Goal: Task Accomplishment & Management: Manage account settings

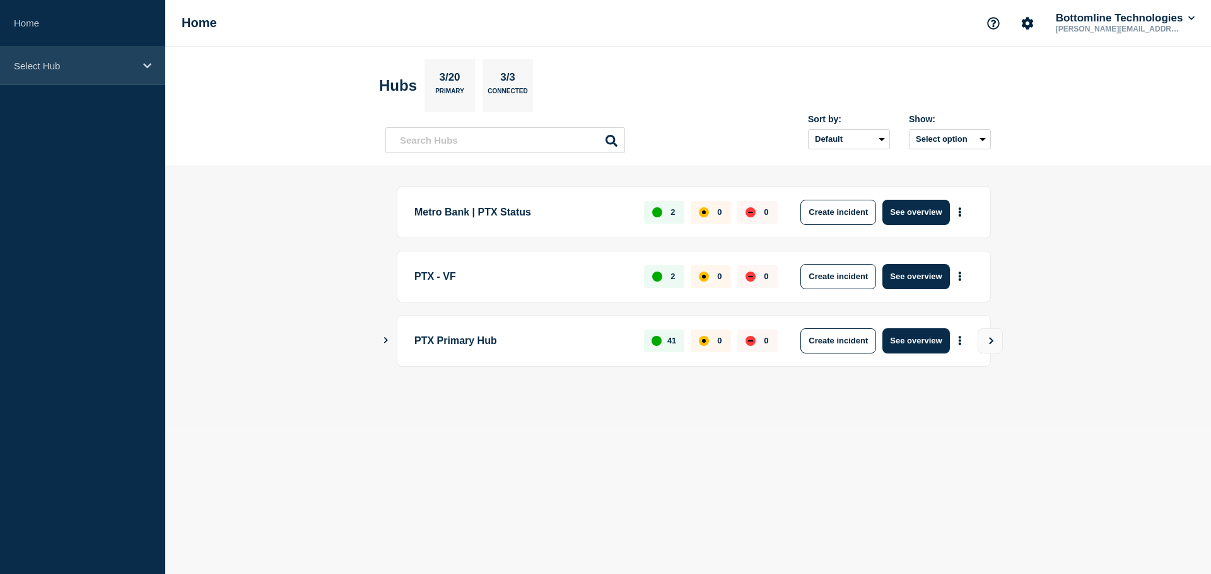
click at [100, 69] on p "Select Hub" at bounding box center [74, 66] width 121 height 11
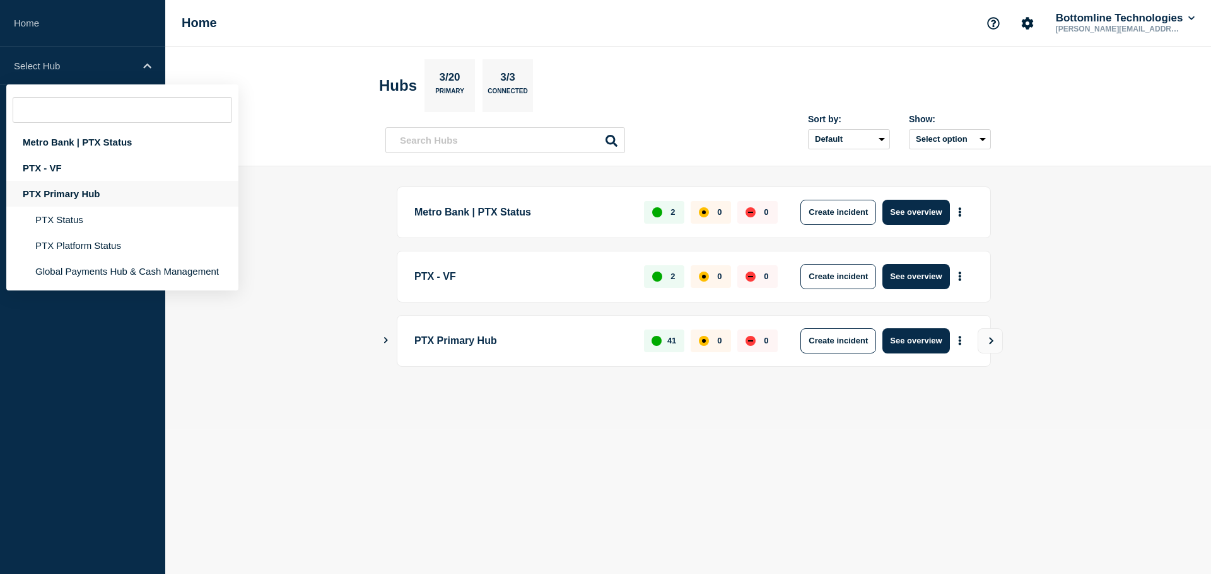
click at [77, 197] on div "PTX Primary Hub" at bounding box center [122, 194] width 232 height 26
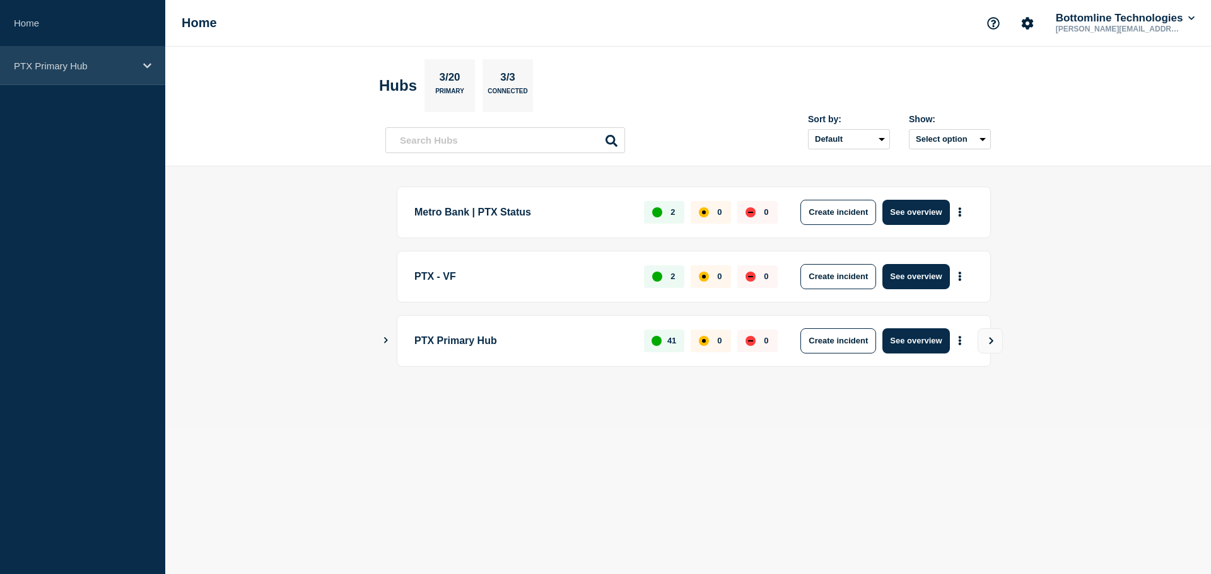
click at [91, 78] on div "PTX Primary Hub" at bounding box center [82, 66] width 165 height 38
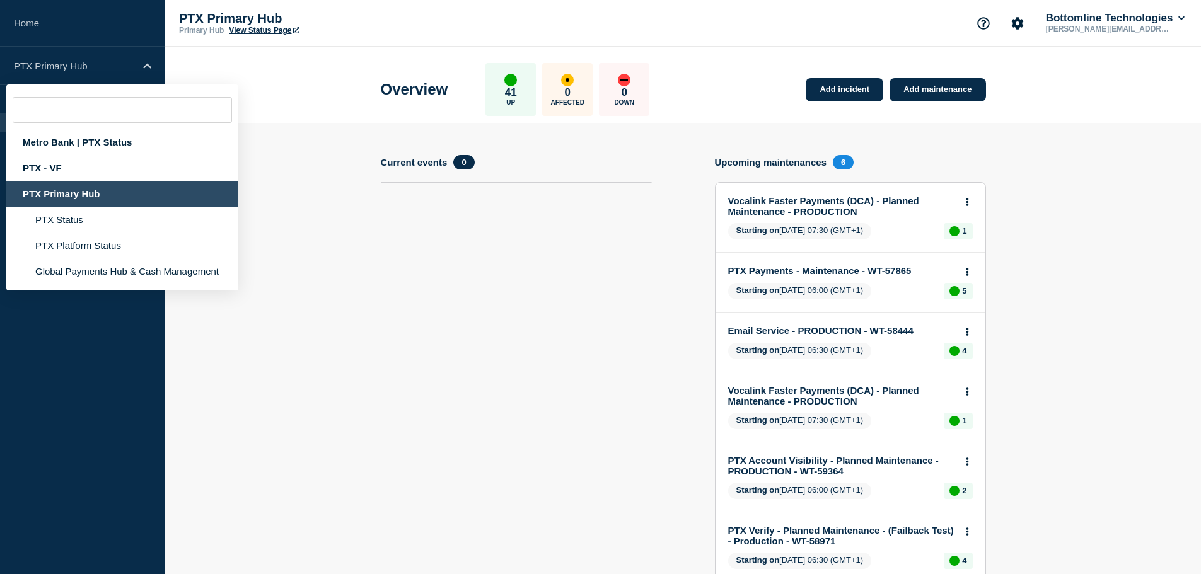
click at [475, 293] on section "Current events 0" at bounding box center [516, 378] width 271 height 446
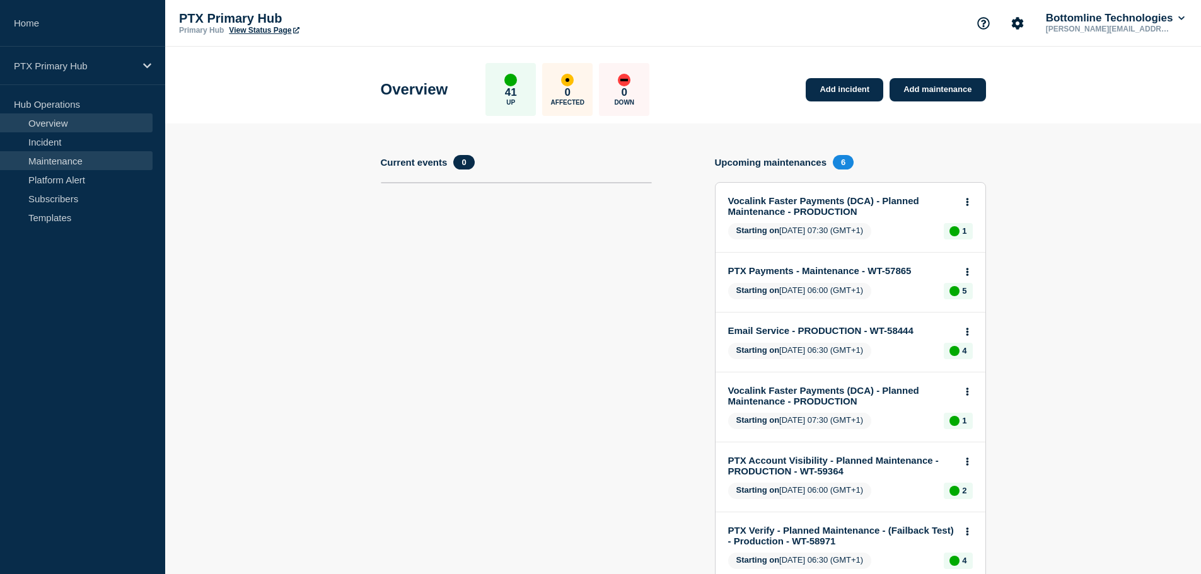
click at [110, 158] on link "Maintenance" at bounding box center [76, 160] width 153 height 19
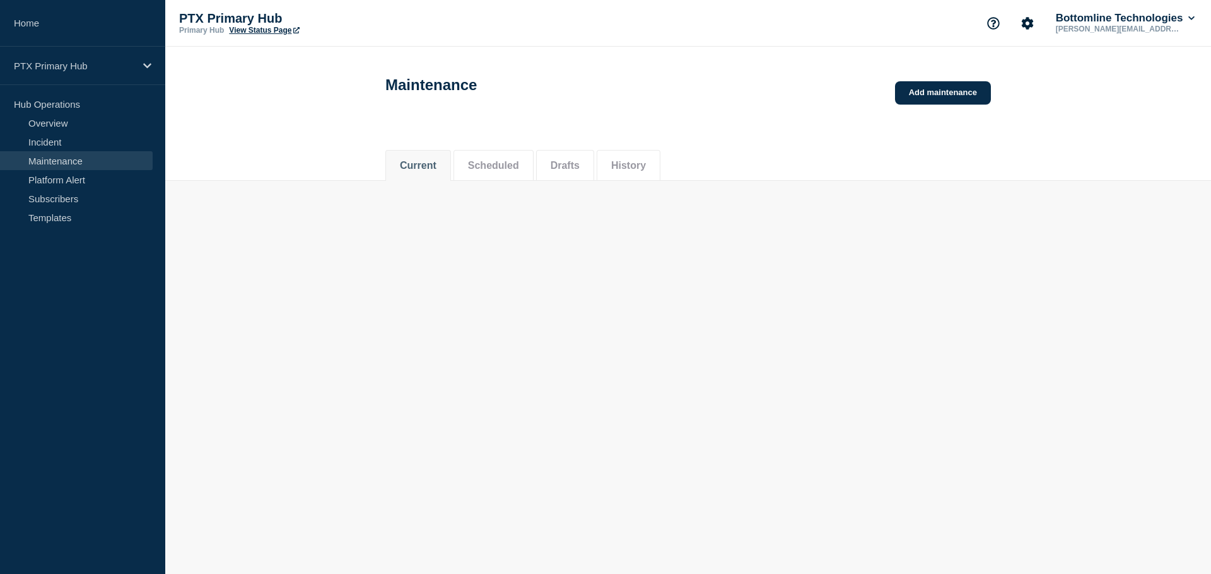
click at [73, 161] on link "Maintenance" at bounding box center [76, 160] width 153 height 19
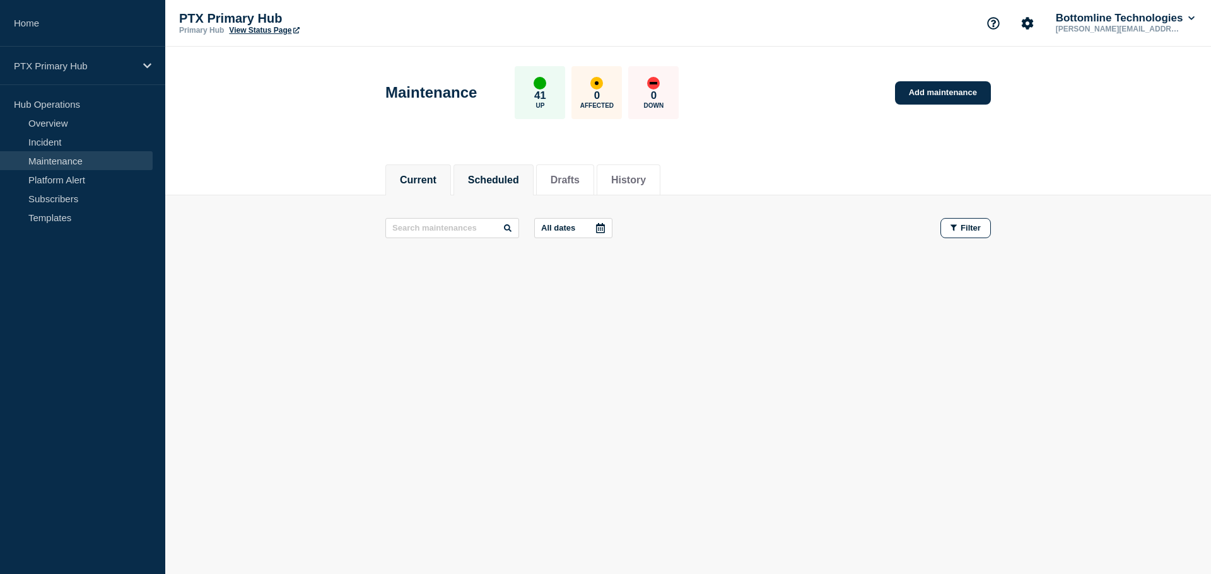
click at [496, 182] on button "Scheduled" at bounding box center [493, 180] width 51 height 11
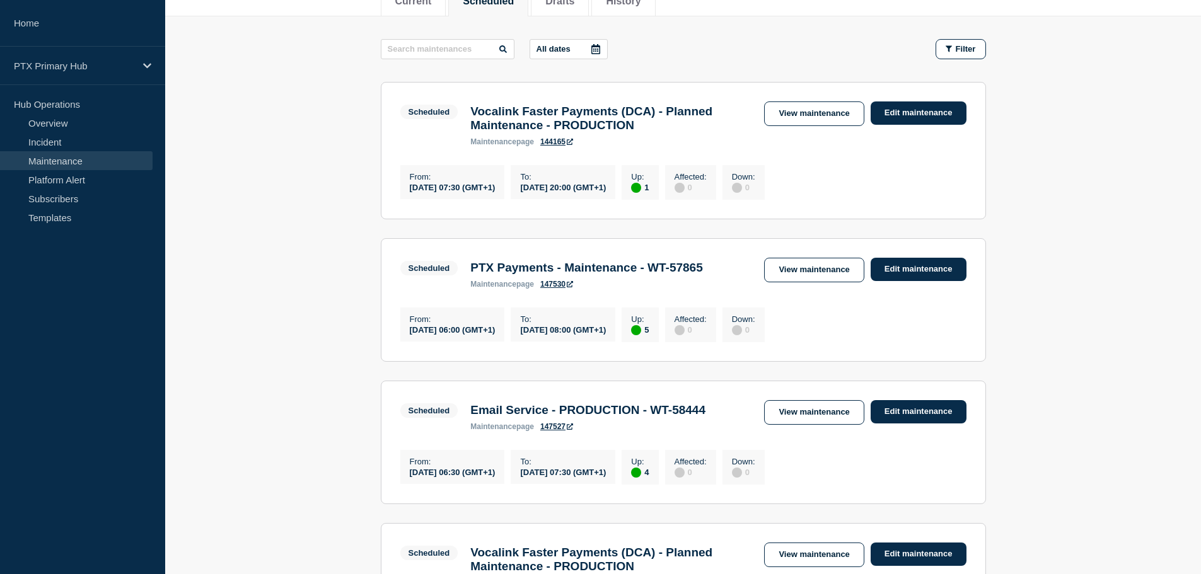
scroll to position [63, 0]
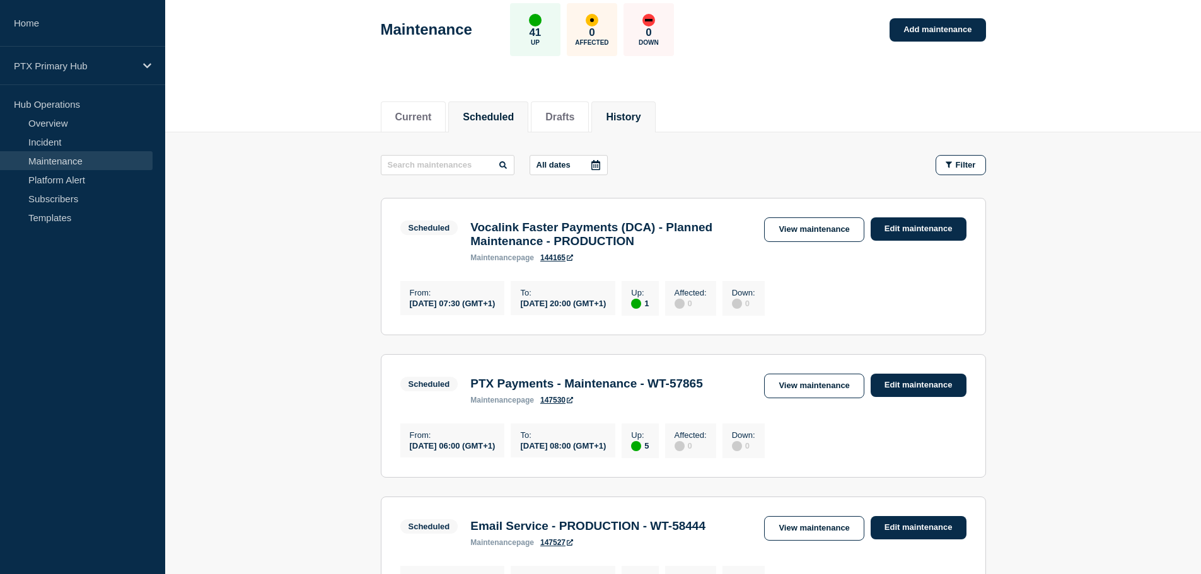
click at [646, 103] on li "History" at bounding box center [623, 117] width 64 height 31
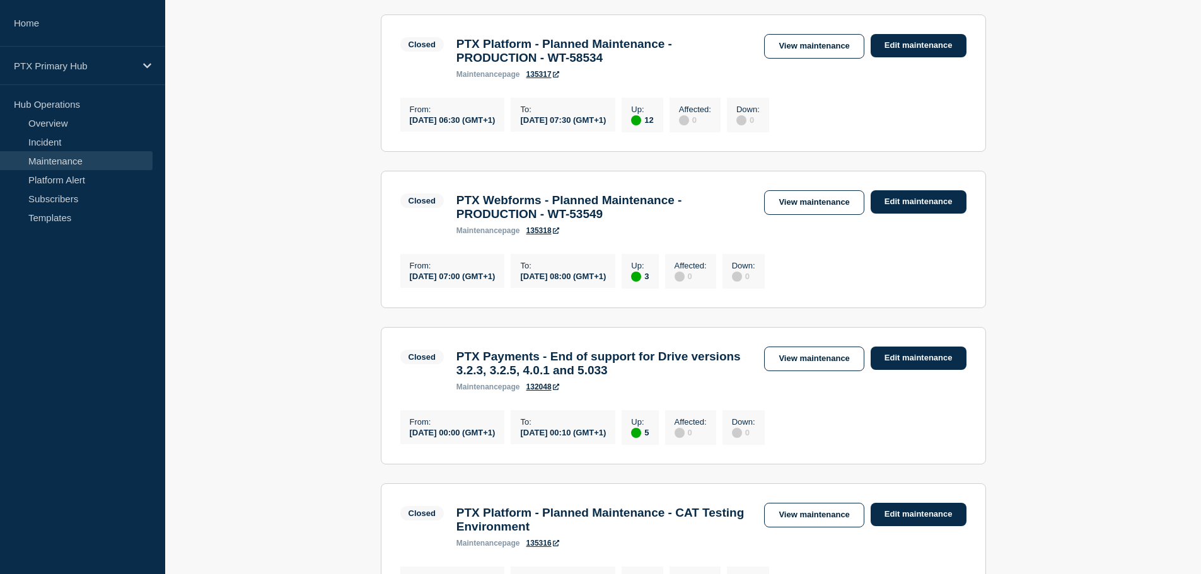
scroll to position [694, 0]
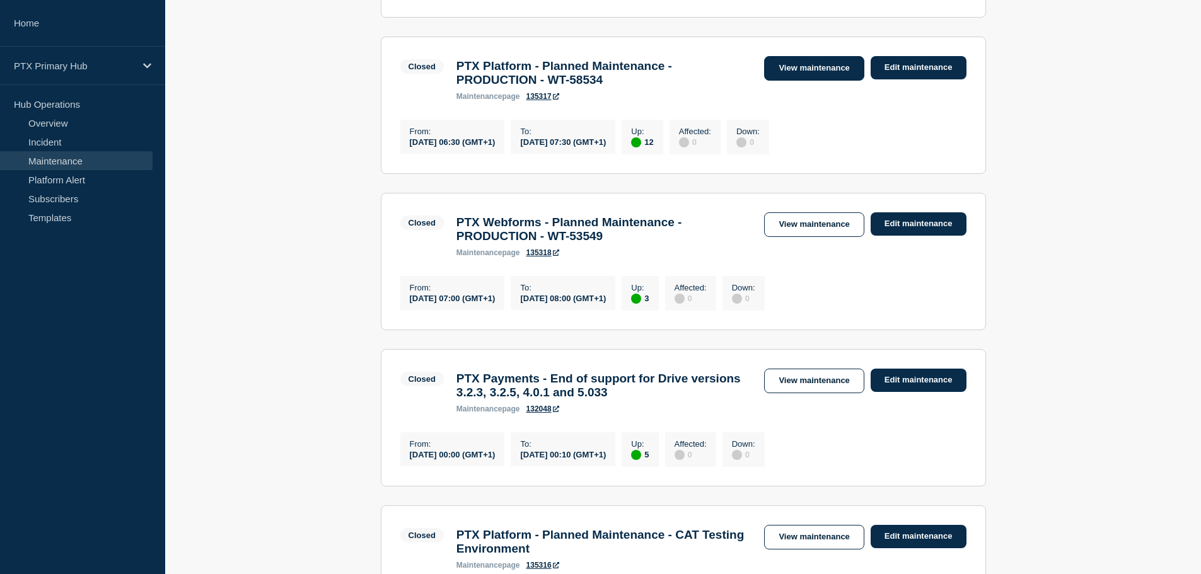
click at [804, 81] on link "View maintenance" at bounding box center [814, 68] width 100 height 25
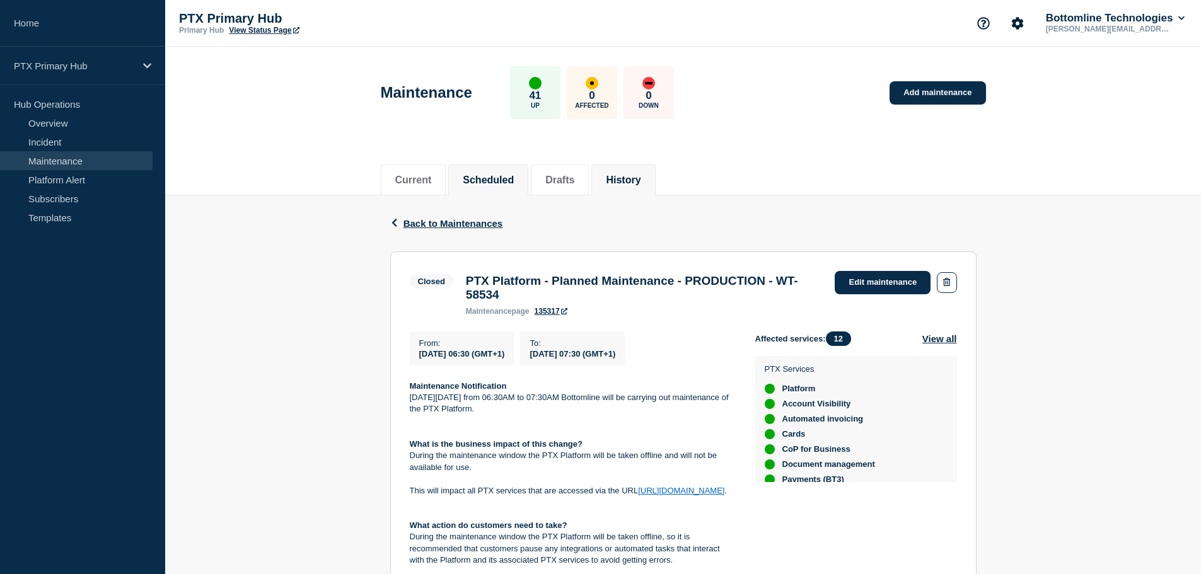
click at [506, 175] on button "Scheduled" at bounding box center [488, 180] width 51 height 11
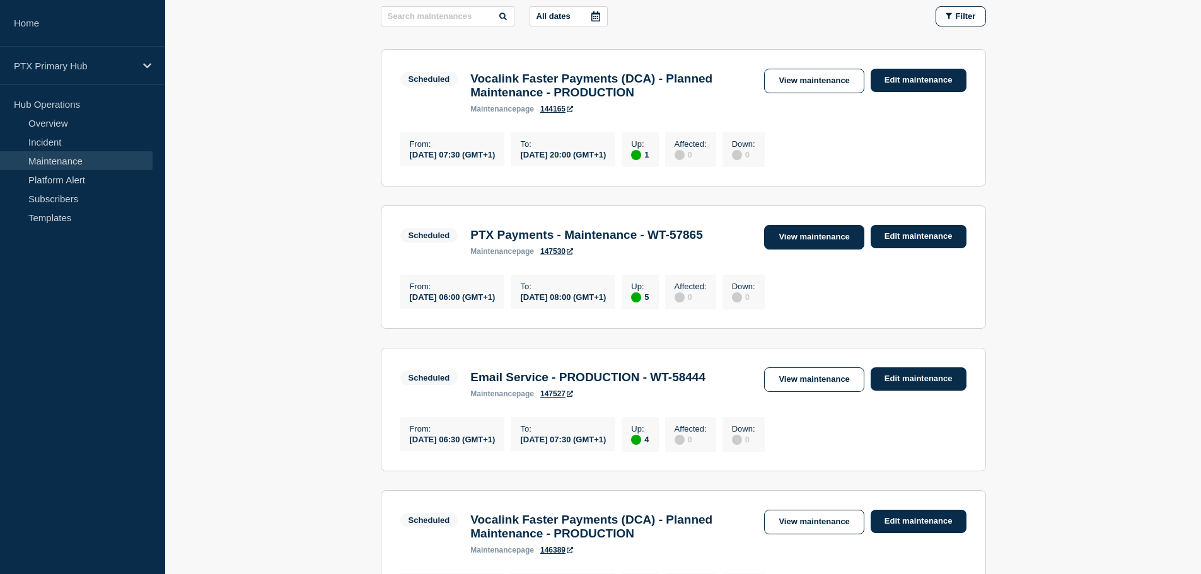
scroll to position [252, 0]
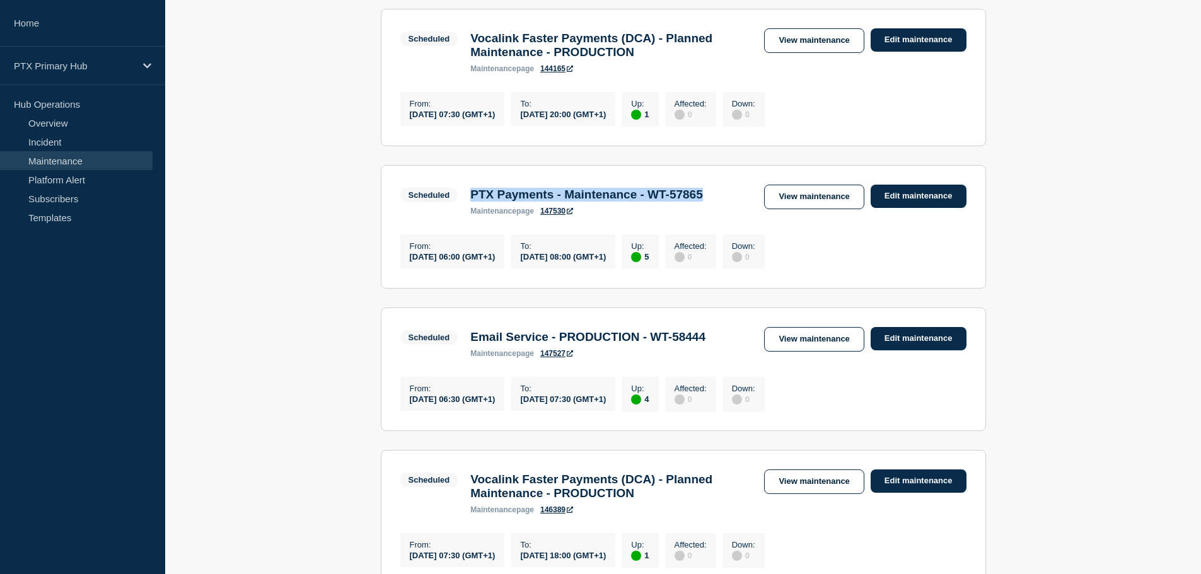
drag, startPoint x: 735, startPoint y: 197, endPoint x: 474, endPoint y: 187, distance: 261.2
click at [474, 187] on section "Scheduled PTX Payments - Maintenance - WT-57865 maintenance page 147530 View ma…" at bounding box center [683, 227] width 605 height 124
copy h3 "PTX Payments - Maintenance - WT-57865"
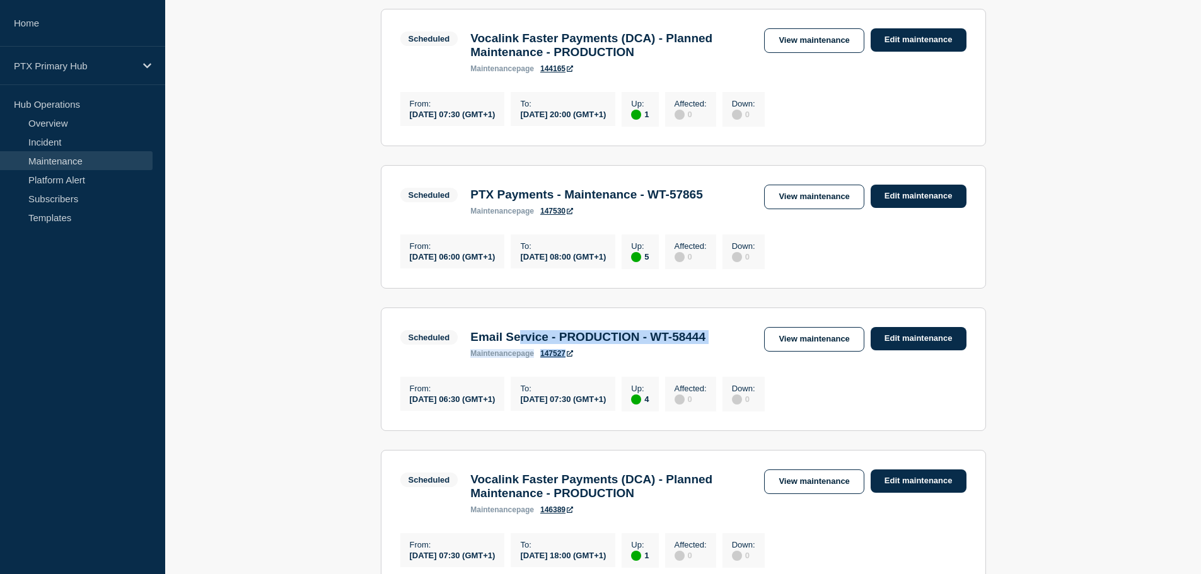
drag, startPoint x: 754, startPoint y: 356, endPoint x: 528, endPoint y: 338, distance: 227.1
click at [528, 338] on section "Scheduled Email Service - PRODUCTION - WT-58444 maintenance page 147527 View ma…" at bounding box center [683, 370] width 605 height 124
click at [672, 344] on h3 "Email Service - PRODUCTION - WT-58444" at bounding box center [587, 337] width 235 height 14
drag, startPoint x: 723, startPoint y: 354, endPoint x: 474, endPoint y: 334, distance: 249.9
click at [474, 334] on section "Scheduled Email Service - PRODUCTION - WT-58444 maintenance page 147527 View ma…" at bounding box center [683, 370] width 605 height 124
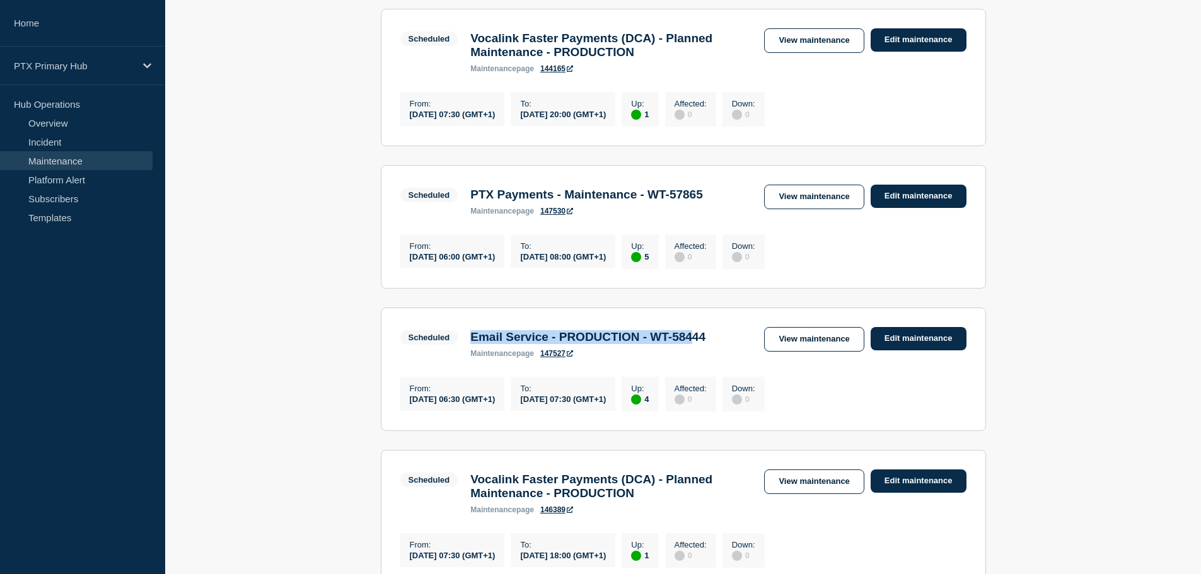
copy h3 "Email Service - PRODUCTION - WT-584"
click at [890, 197] on link "Edit maintenance" at bounding box center [919, 196] width 96 height 23
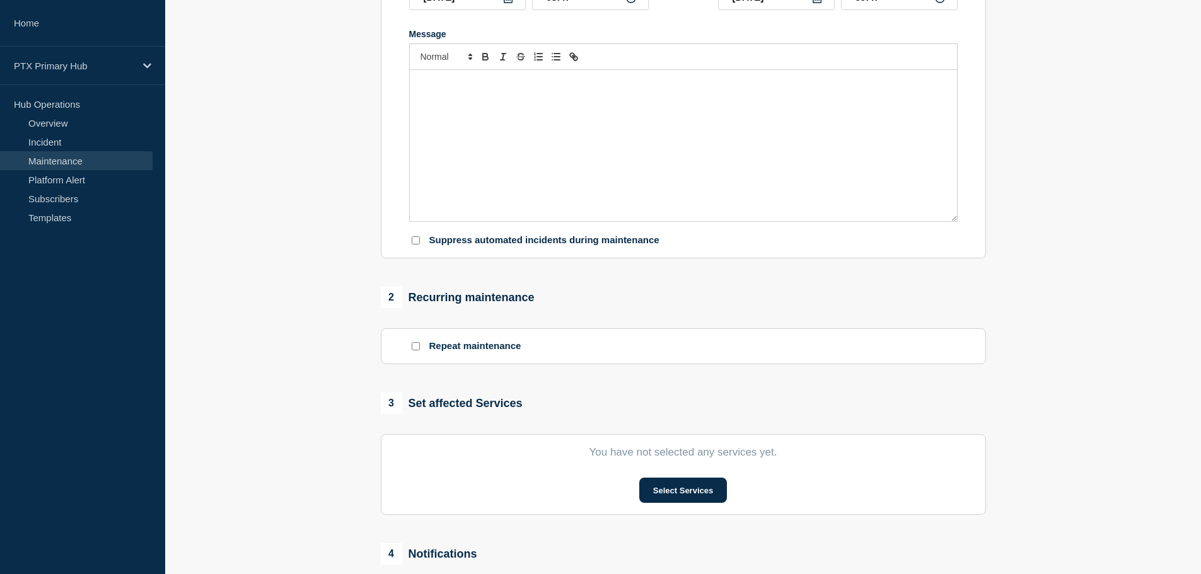
type input "PTX Payments - Maintenance - WT-57865"
type input "[DATE]"
type input "06:00"
type input "[DATE]"
type input "08:00"
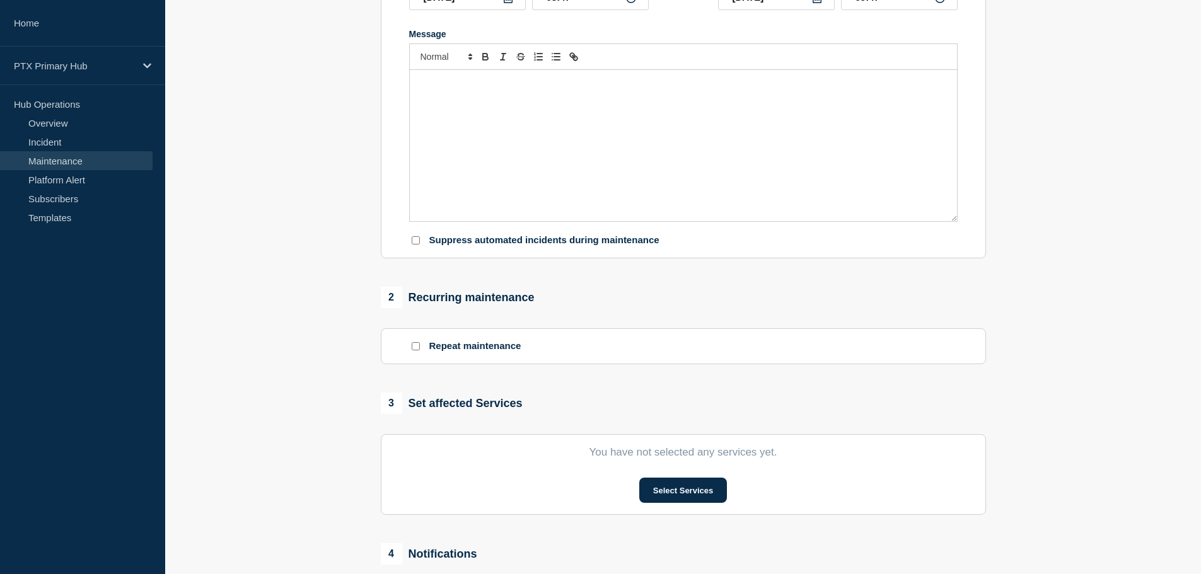
checkbox input "false"
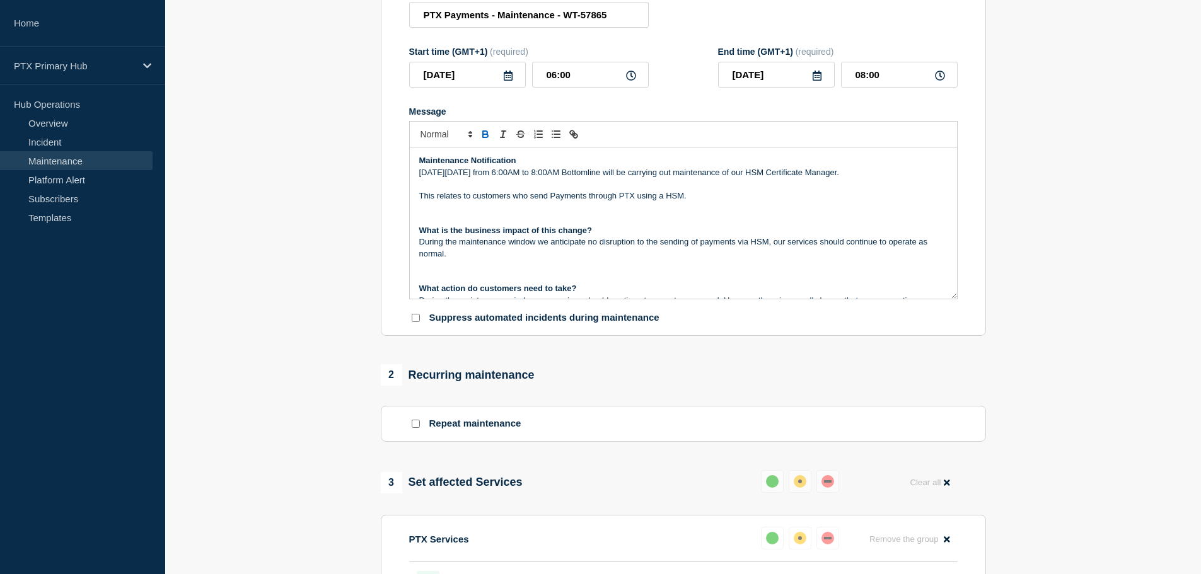
scroll to position [126, 0]
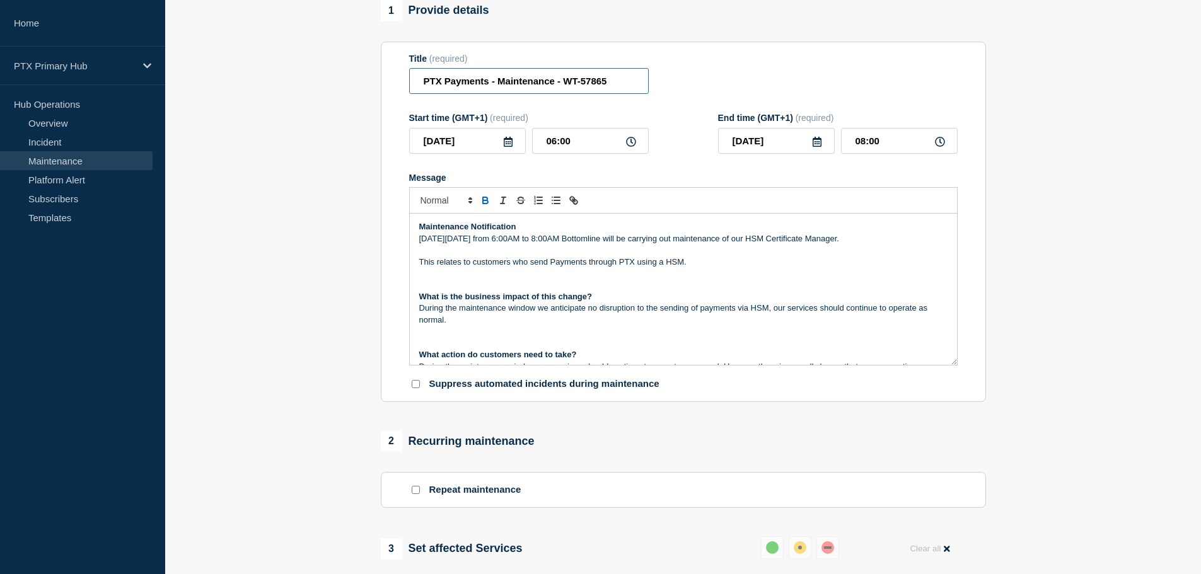
click at [566, 91] on input "PTX Payments - Maintenance - WT-57865" at bounding box center [529, 81] width 240 height 26
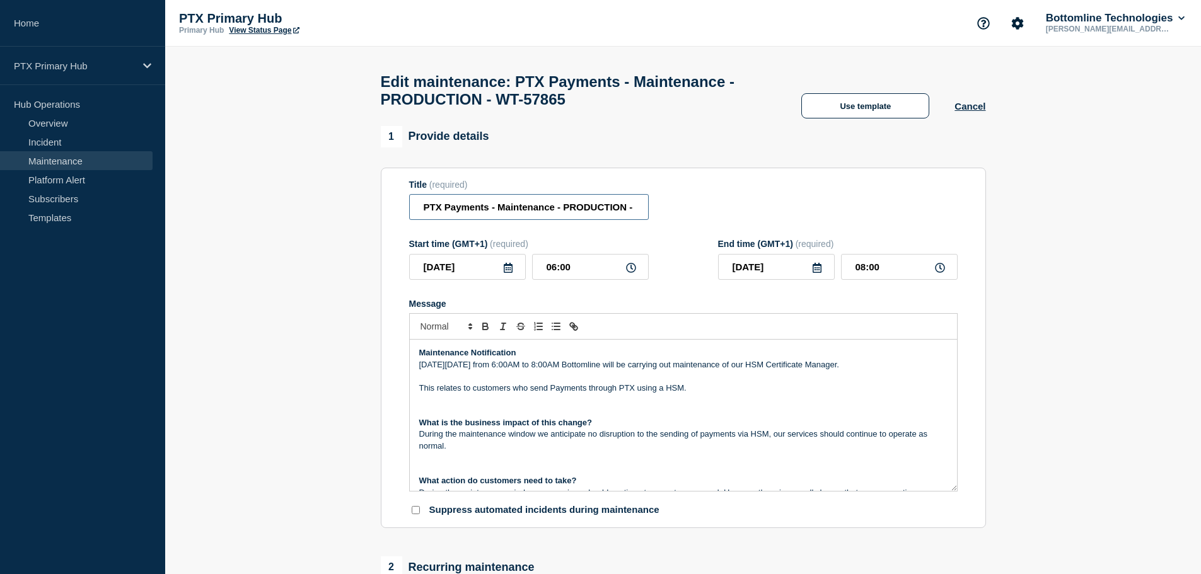
scroll to position [0, 2]
type input "PTX Payments - Maintenance - PRODUCTION - WT-57865"
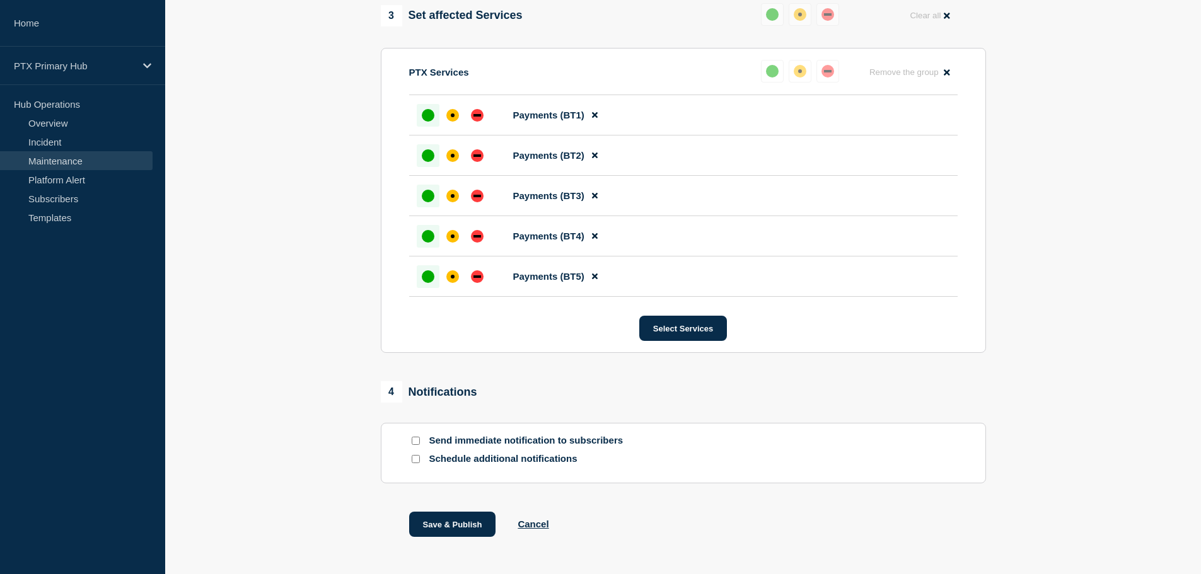
scroll to position [711, 0]
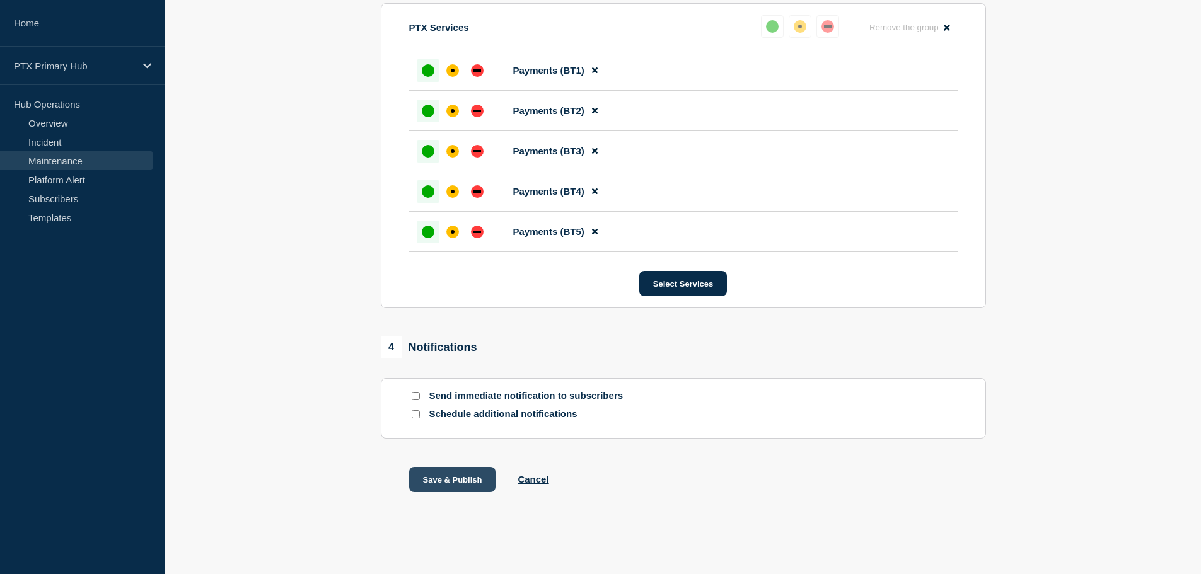
click at [462, 472] on button "Save & Publish" at bounding box center [452, 479] width 87 height 25
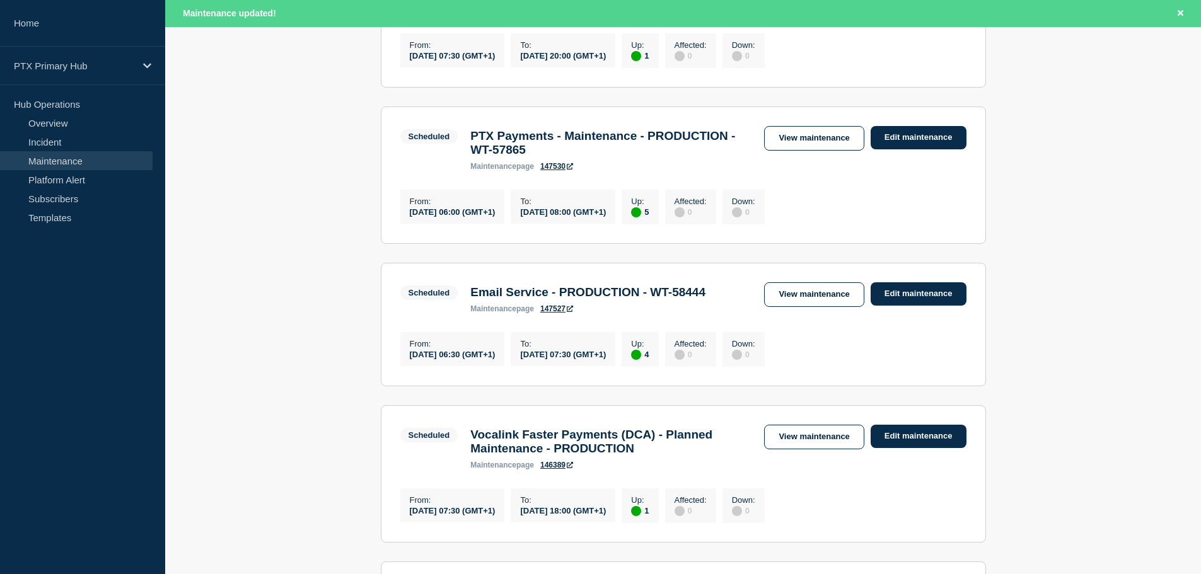
scroll to position [315, 0]
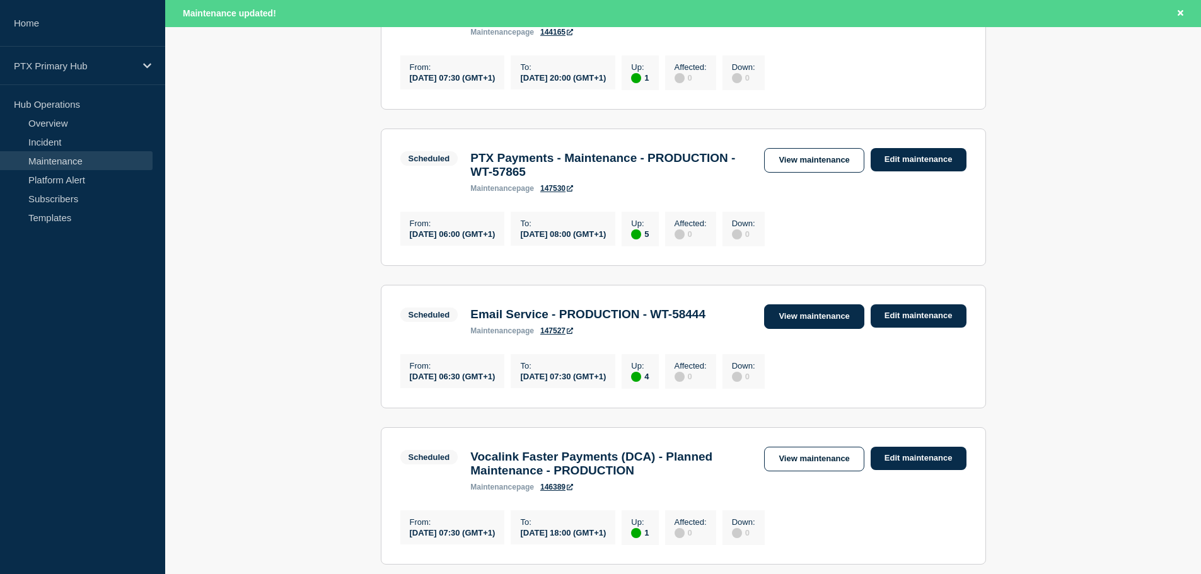
click at [820, 329] on link "View maintenance" at bounding box center [814, 317] width 100 height 25
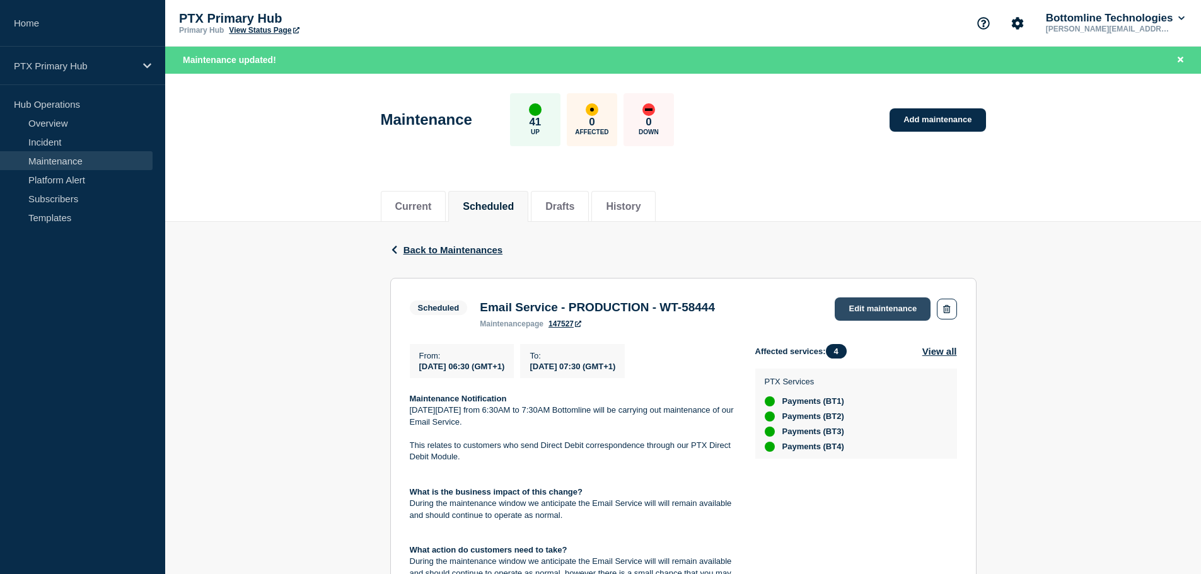
click at [875, 305] on link "Edit maintenance" at bounding box center [883, 309] width 96 height 23
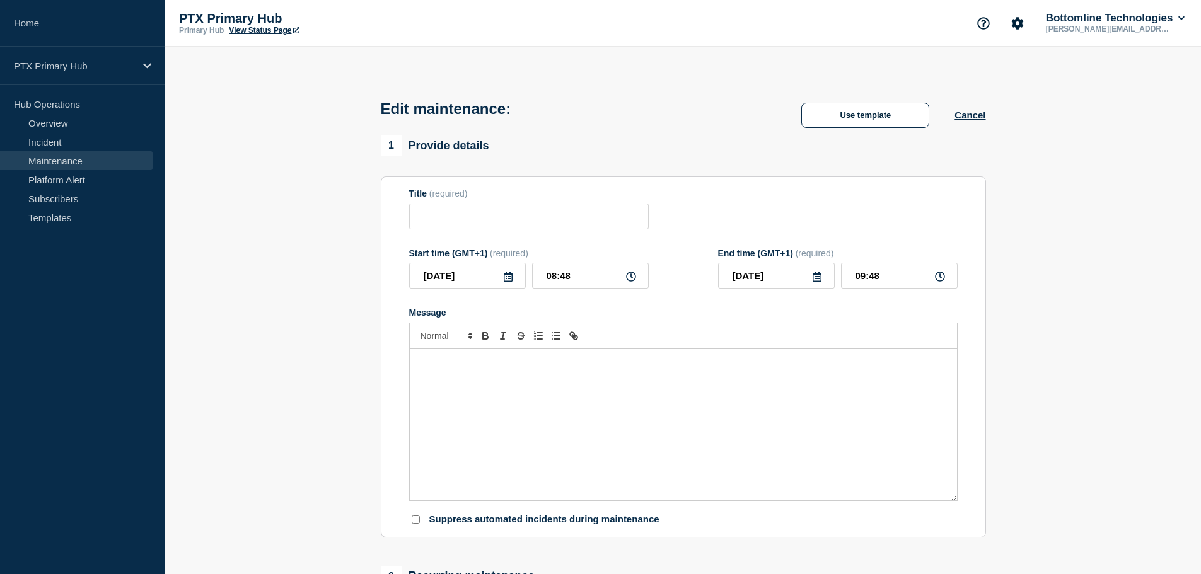
type input "Email Service - PRODUCTION - WT-58444"
type input "[DATE]"
type input "06:30"
type input "[DATE]"
type input "07:30"
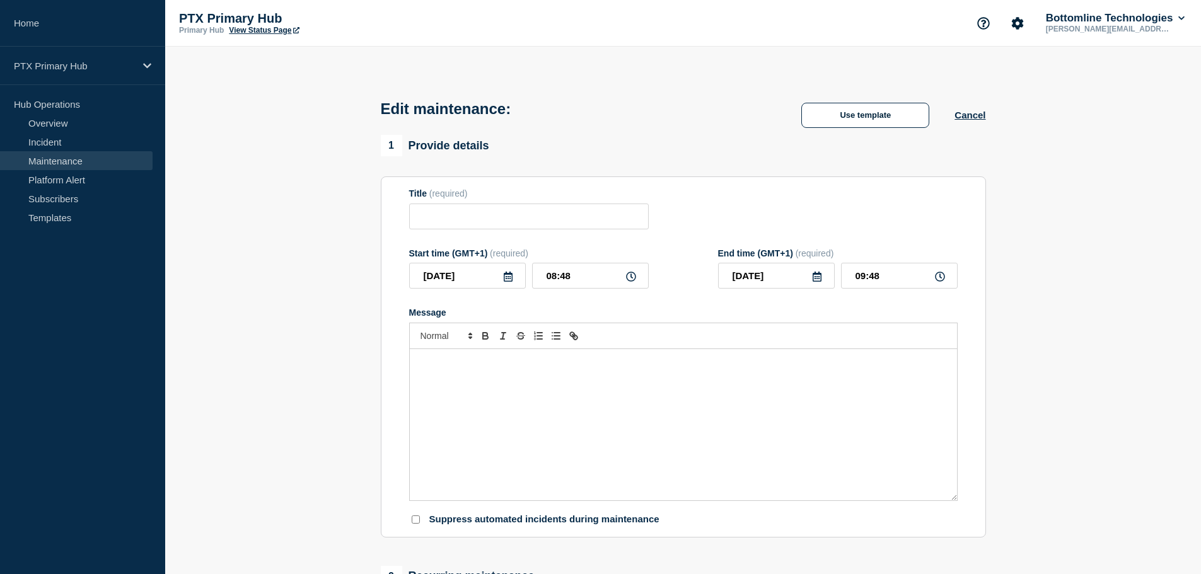
checkbox input "false"
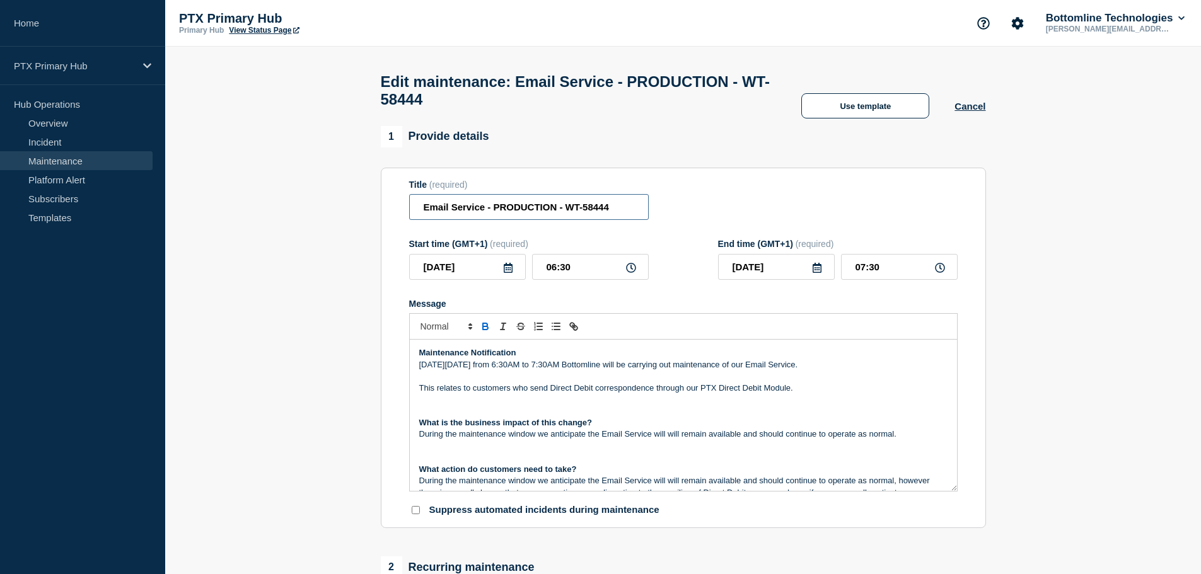
click at [480, 215] on input "Email Service - PRODUCTION - WT-58444" at bounding box center [529, 207] width 240 height 26
click at [496, 216] on input "Email Service - PRODUCTION - WT-58444" at bounding box center [529, 207] width 240 height 26
type input "Email Service - Maintenance - PRODUCTION - WT-58444"
click at [700, 417] on p "Message" at bounding box center [683, 410] width 528 height 11
click at [559, 213] on input "Email Service - Maintenance - PRODUCTION - WT-58444" at bounding box center [529, 207] width 240 height 26
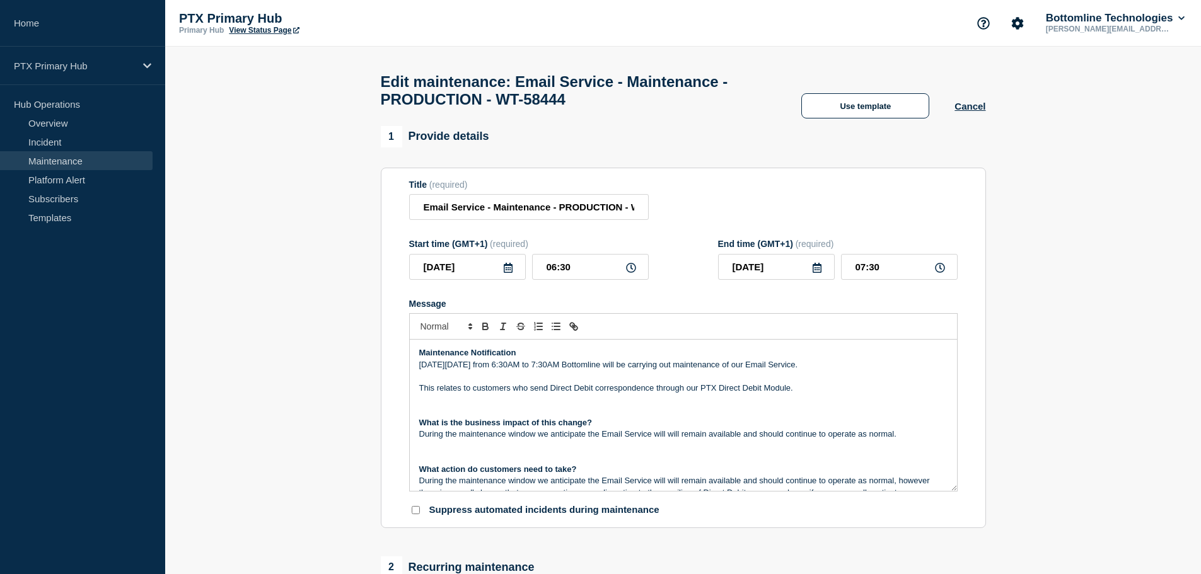
click at [714, 414] on p "Message" at bounding box center [683, 410] width 528 height 11
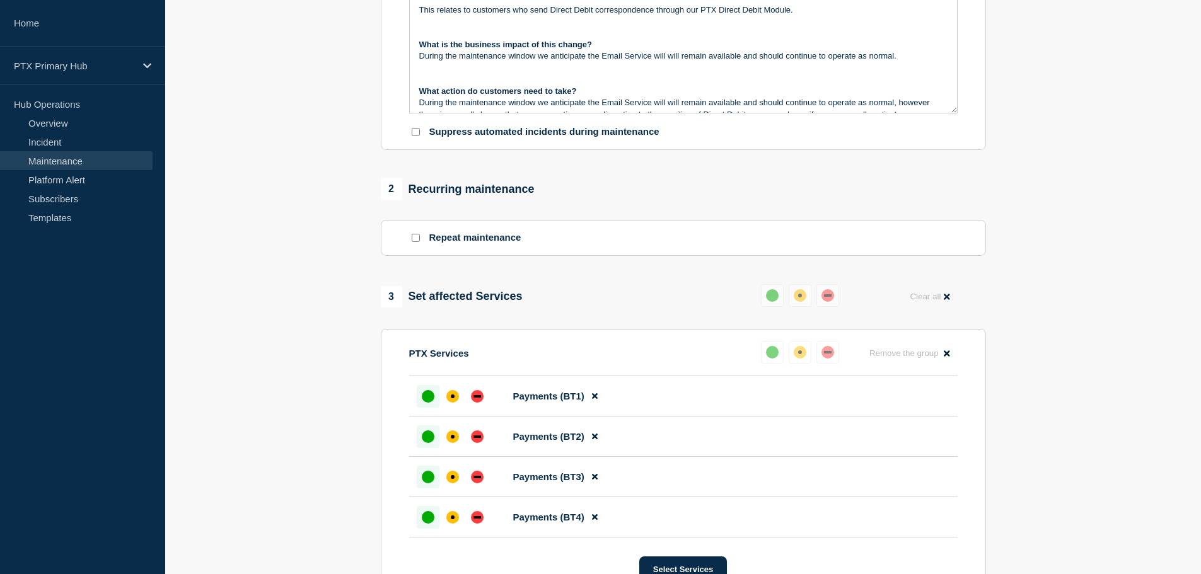
scroll to position [670, 0]
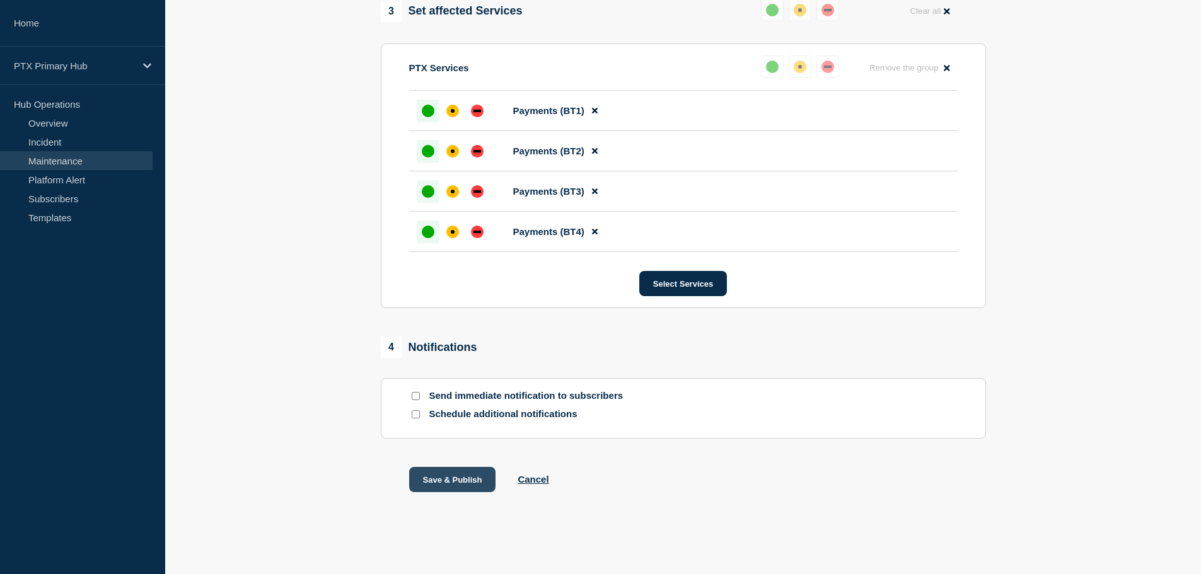
click at [462, 477] on button "Save & Publish" at bounding box center [452, 479] width 87 height 25
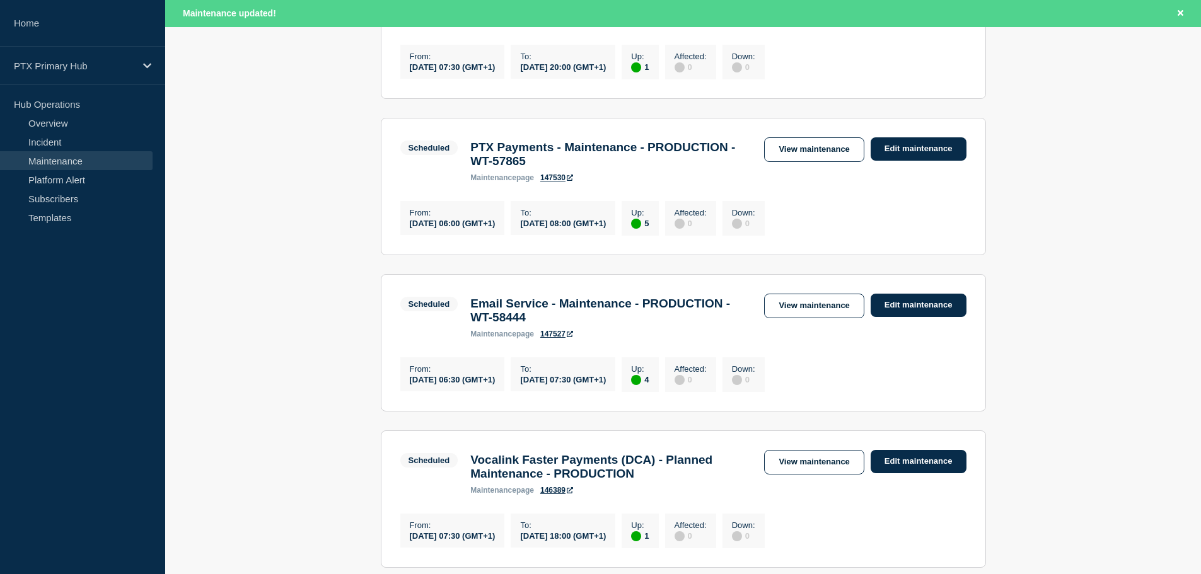
scroll to position [378, 0]
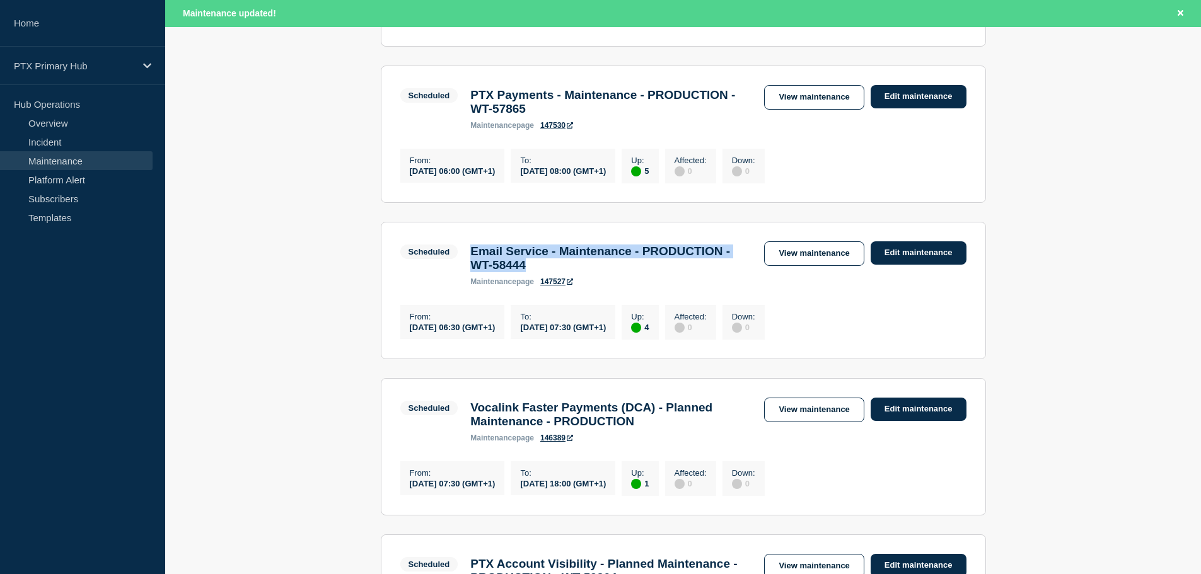
drag, startPoint x: 655, startPoint y: 285, endPoint x: 468, endPoint y: 262, distance: 188.1
click at [468, 262] on div "Email Service - Maintenance - PRODUCTION - WT-58444 maintenance page 147527" at bounding box center [611, 266] width 294 height 42
copy h3 "Email Service - Maintenance - PRODUCTION - WT-58444"
click at [659, 116] on h3 "PTX Payments - Maintenance - PRODUCTION - WT-57865" at bounding box center [610, 102] width 281 height 28
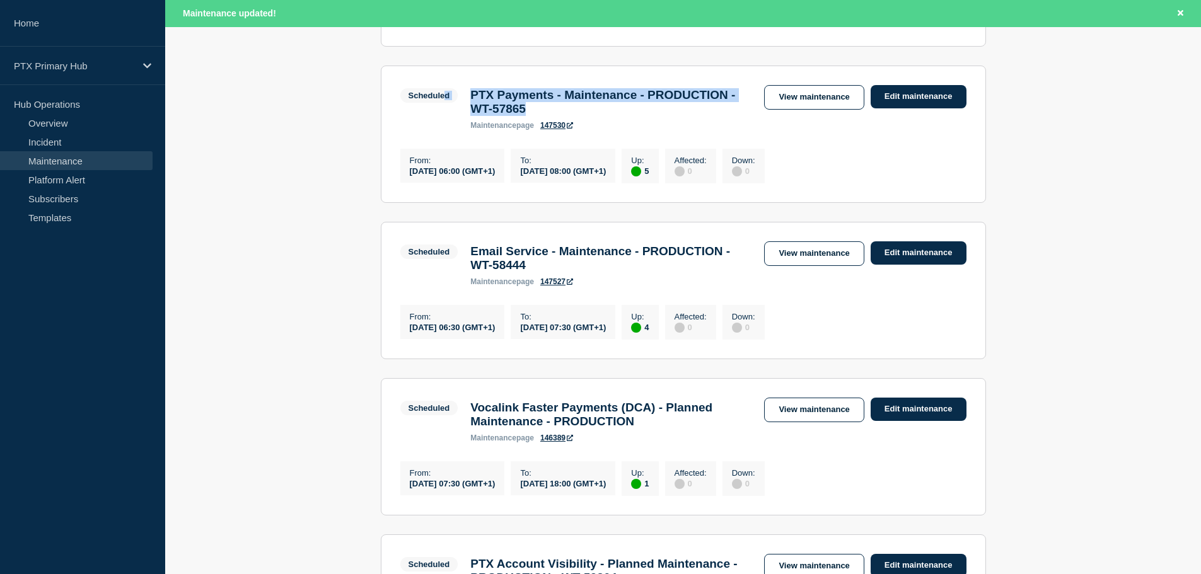
drag, startPoint x: 641, startPoint y: 115, endPoint x: 447, endPoint y: 93, distance: 194.8
click at [447, 93] on div "Scheduled PTX Payments - Maintenance - PRODUCTION - WT-57865 maintenance page 1…" at bounding box center [579, 107] width 358 height 45
drag, startPoint x: 509, startPoint y: 112, endPoint x: 640, endPoint y: 97, distance: 132.0
click at [639, 95] on div "Scheduled PTX Payments - Maintenance - PRODUCTION - WT-57865 maintenance page 1…" at bounding box center [579, 107] width 358 height 45
click at [646, 116] on h3 "PTX Payments - Maintenance - PRODUCTION - WT-57865" at bounding box center [610, 102] width 281 height 28
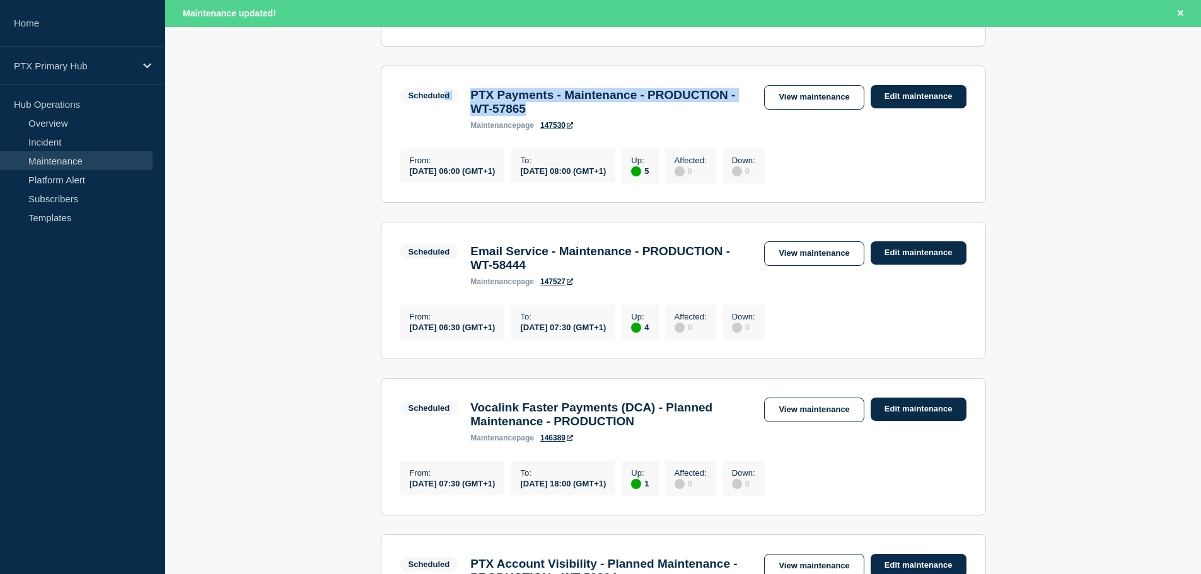
click at [649, 116] on h3 "PTX Payments - Maintenance - PRODUCTION - WT-57865" at bounding box center [610, 102] width 281 height 28
drag, startPoint x: 649, startPoint y: 124, endPoint x: 475, endPoint y: 99, distance: 176.4
click at [475, 99] on h3 "PTX Payments - Maintenance - PRODUCTION - WT-57865" at bounding box center [610, 102] width 281 height 28
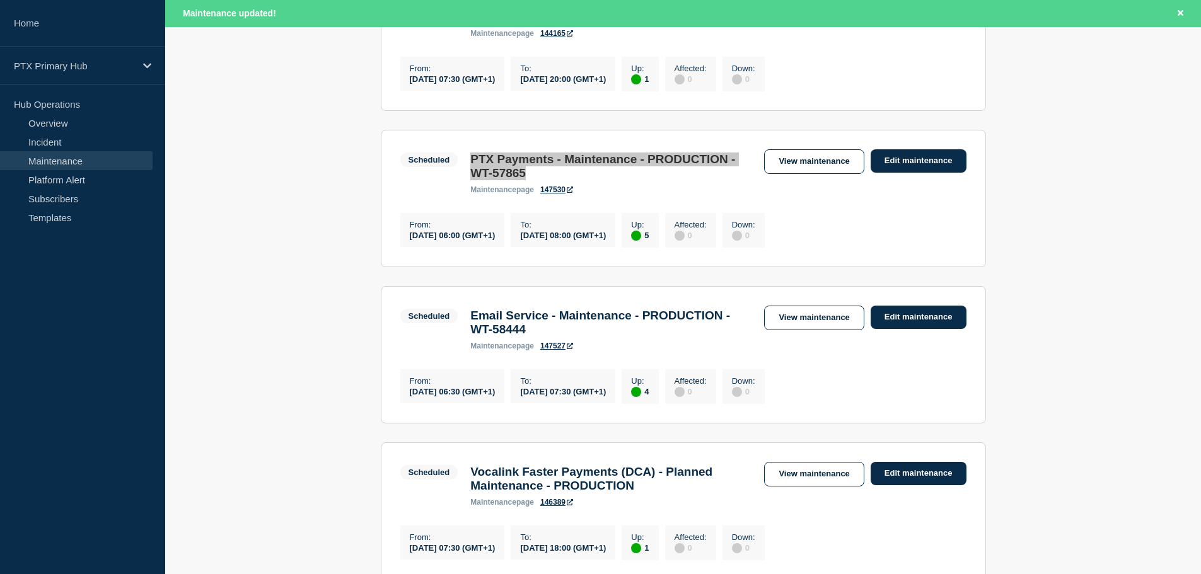
scroll to position [252, 0]
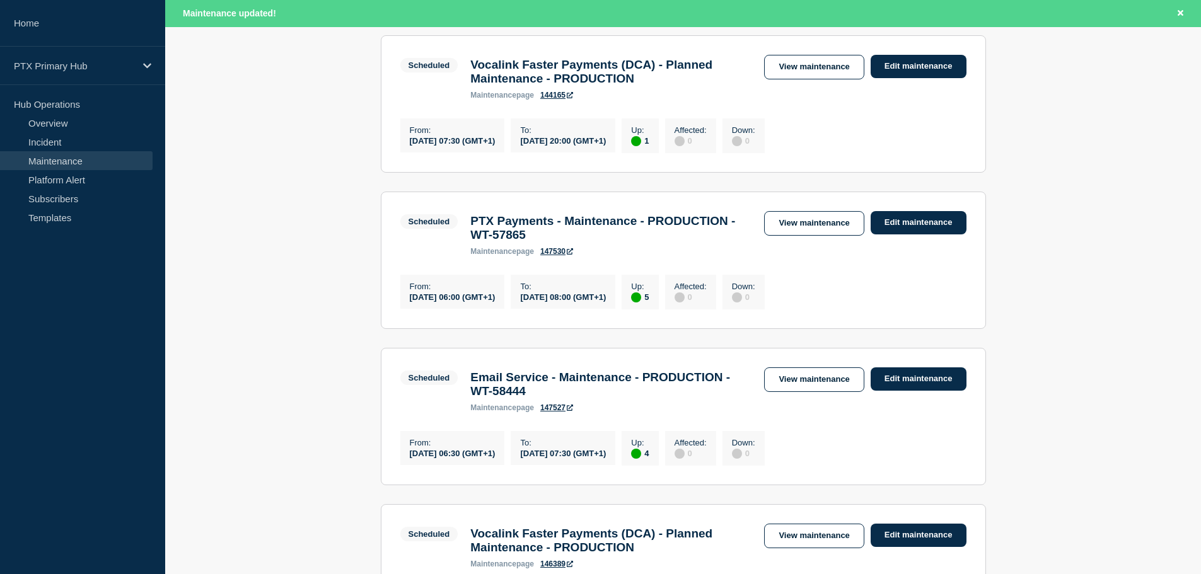
click at [284, 224] on main "All dates Filter Scheduled 1 Up Vocalink Faster Payments (DCA) - Planned Mainte…" at bounding box center [683, 472] width 1036 height 1004
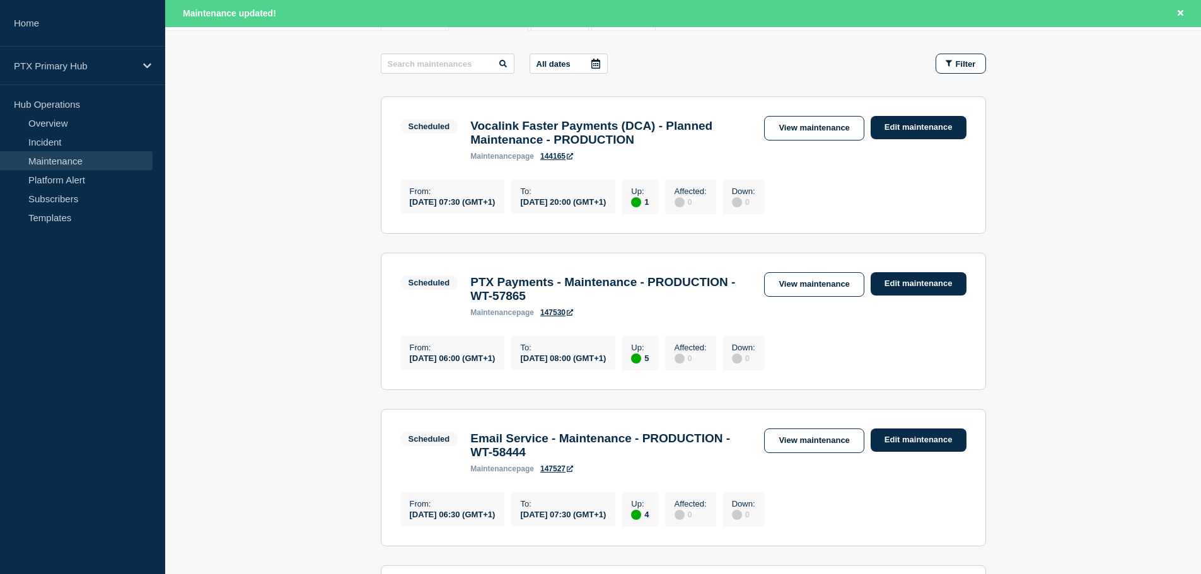
scroll to position [0, 0]
